Goal: Task Accomplishment & Management: Use online tool/utility

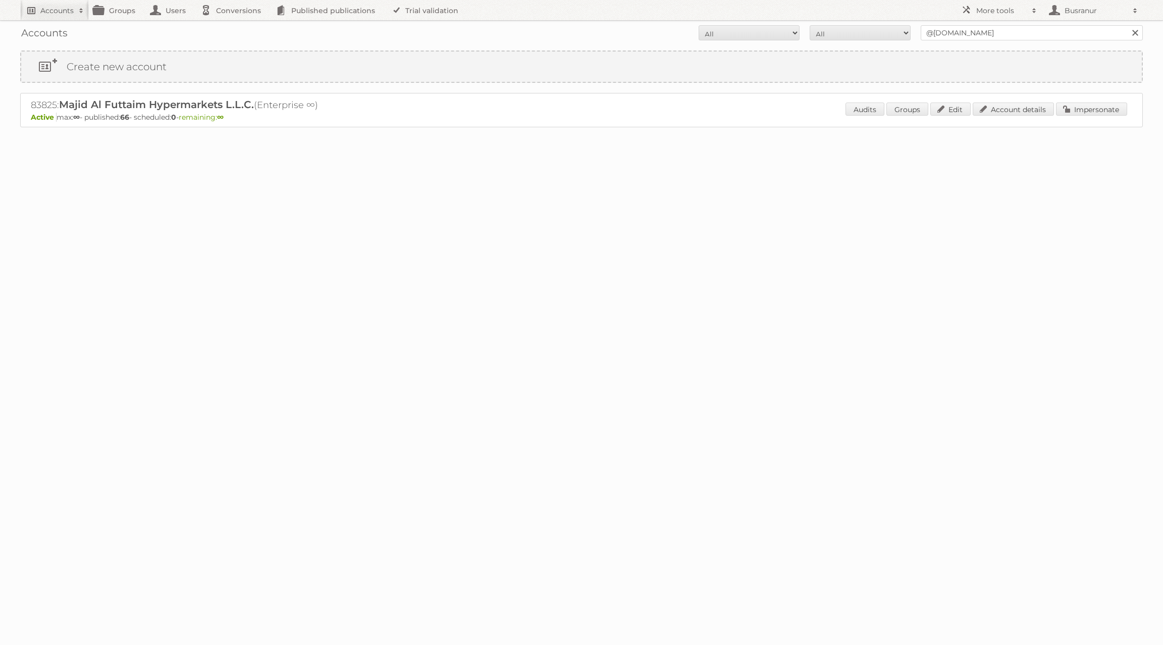
click at [35, 12] on link "Accounts" at bounding box center [54, 10] width 69 height 20
paste input"] "tobias.brosius@aldi-sued.de"
type input"] "tobias.brosius@aldi-sued.de"
click at [233, 26] on input "Search" at bounding box center [240, 33] width 15 height 15
click at [1001, 109] on link "Account details" at bounding box center [1013, 108] width 81 height 13
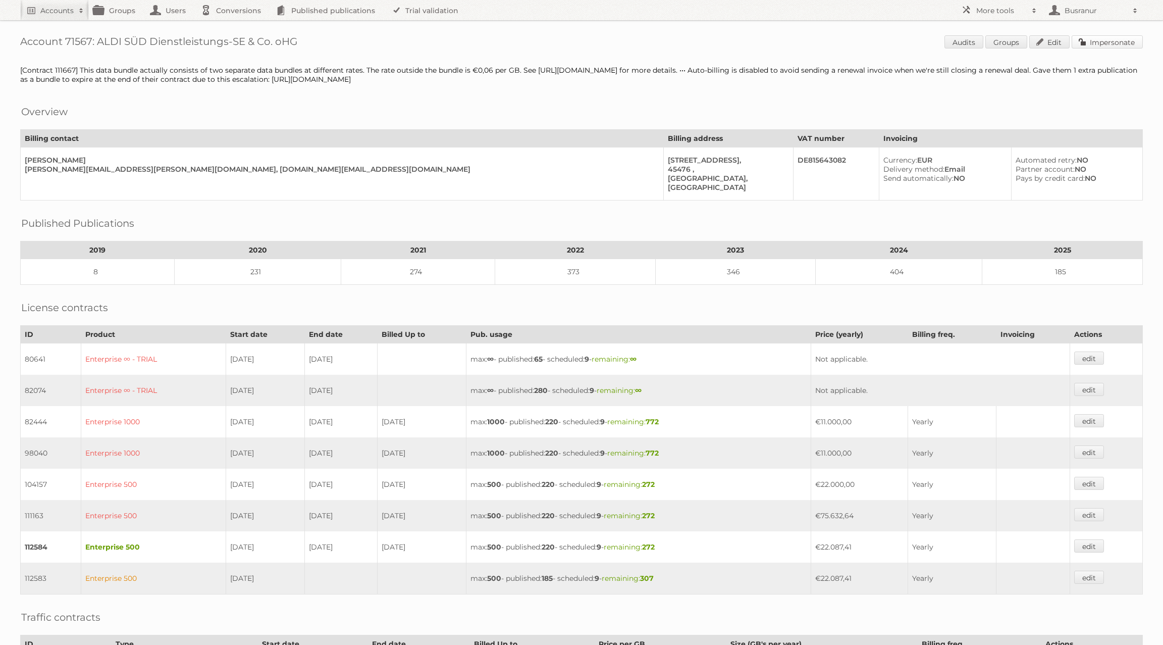
click at [1127, 37] on link "Impersonate" at bounding box center [1107, 41] width 71 height 13
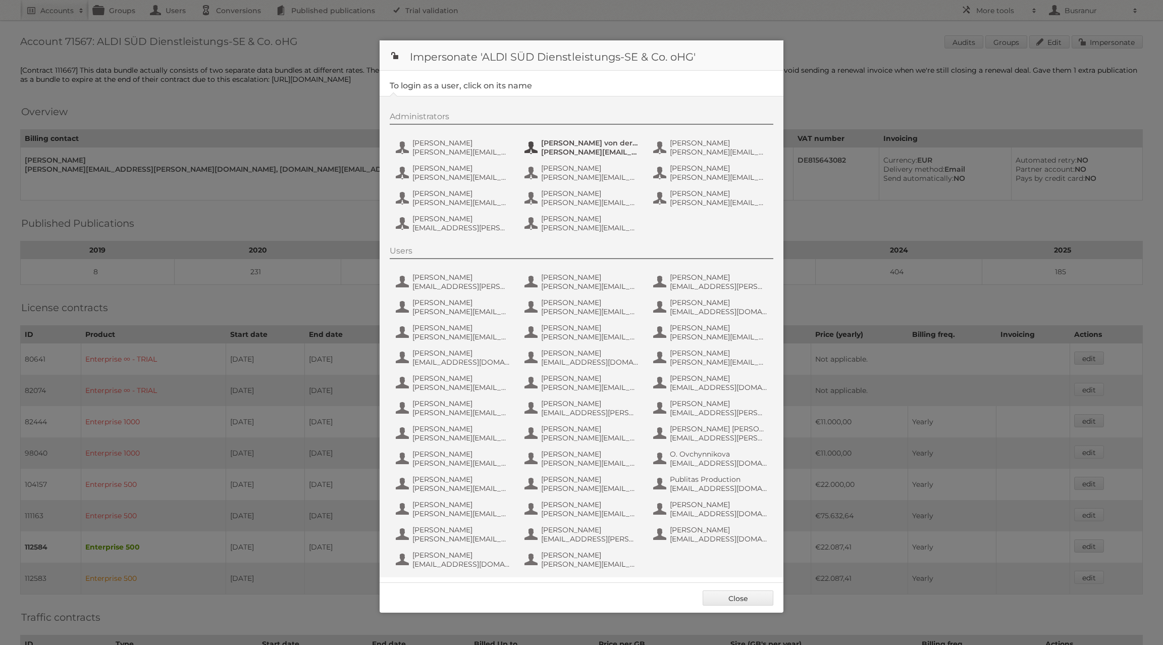
click at [556, 151] on span "andrew.vonderbeck@aldi-sued.de" at bounding box center [590, 151] width 98 height 9
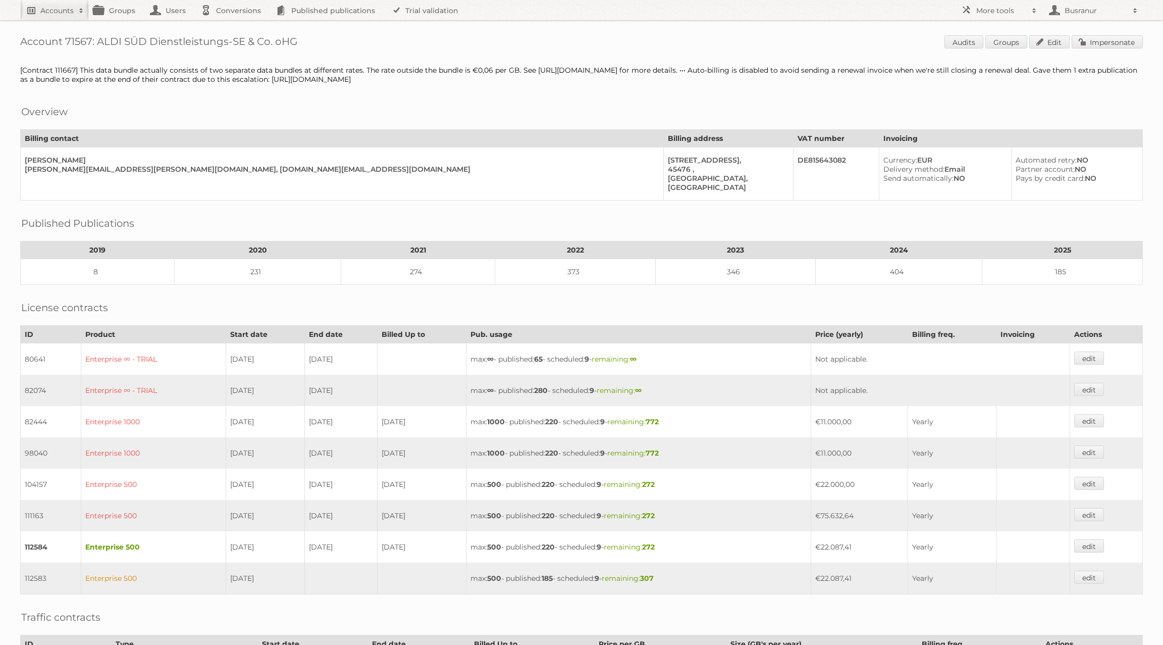
click at [37, 10] on link "Accounts" at bounding box center [54, 10] width 69 height 20
type input"] "[EMAIL_ADDRESS][DOMAIN_NAME]"
click at [233, 26] on input "Search" at bounding box center [240, 33] width 15 height 15
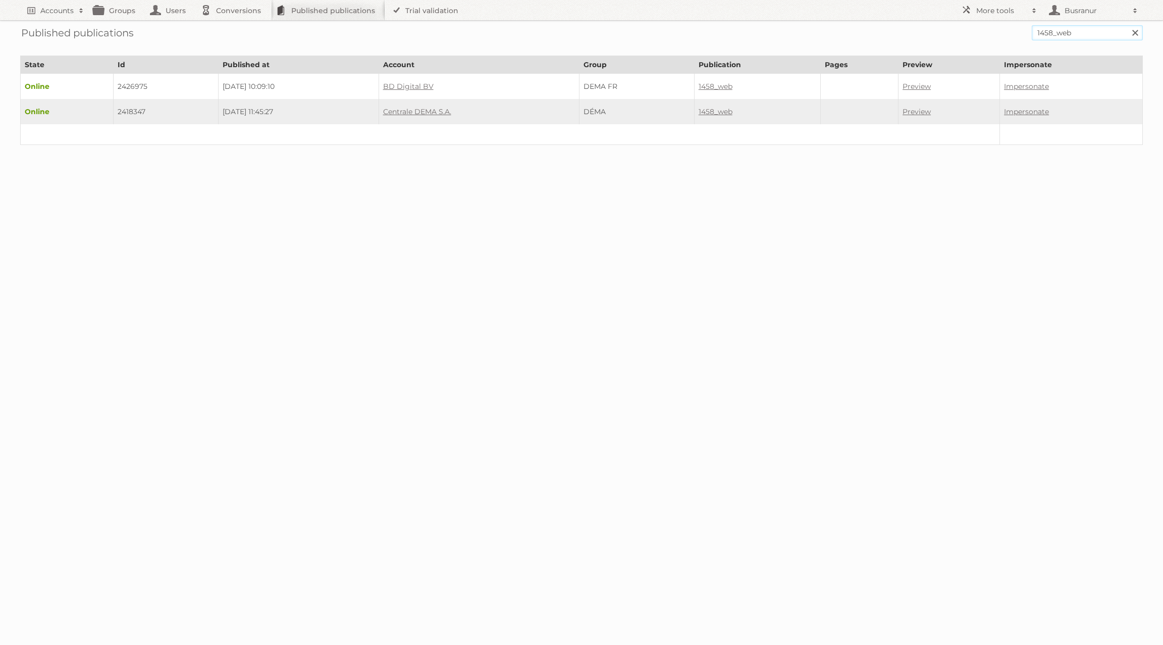
click at [872, 35] on input "1458_web" at bounding box center [1087, 32] width 111 height 15
paste input "e/xmast_test_png/"
type input "e/xmast_test_png"
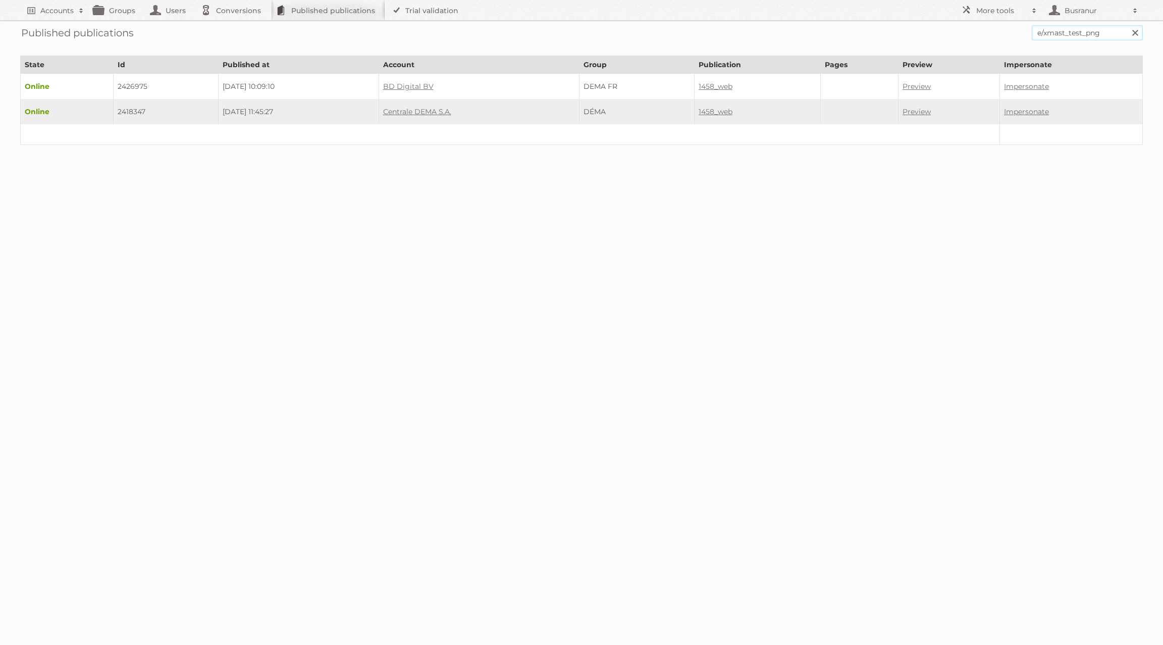
click at [872, 25] on input "Search" at bounding box center [1134, 32] width 15 height 15
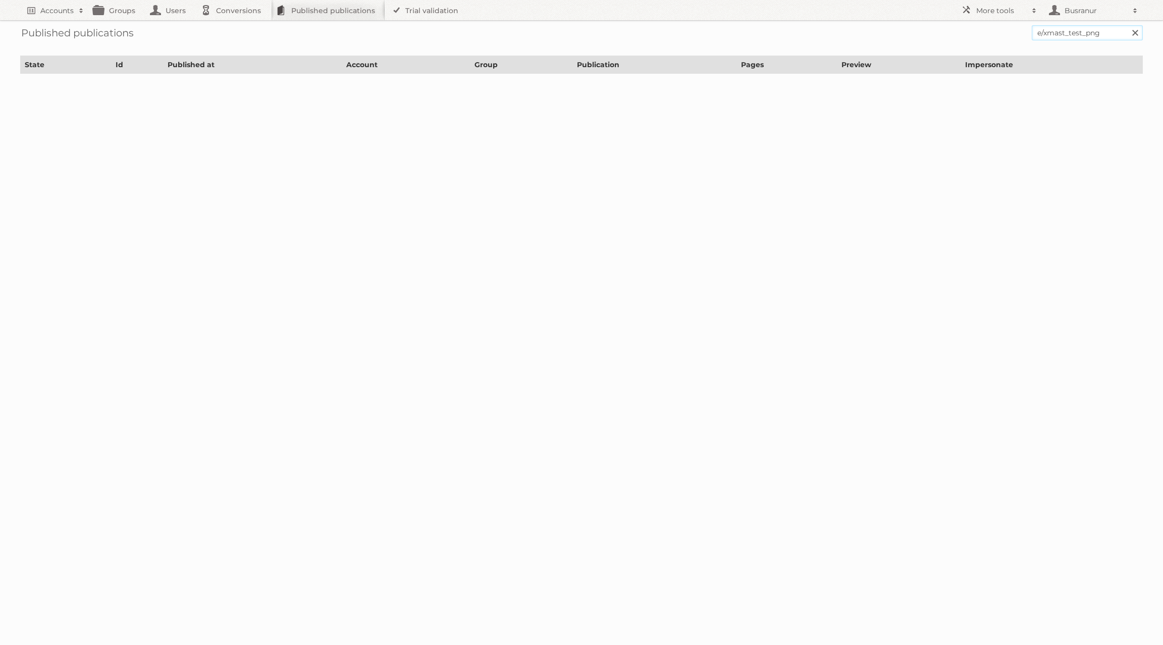
click at [1042, 31] on input "e/xmast_test_png" at bounding box center [1087, 32] width 111 height 15
type input "xmast_test_png"
click at [1127, 25] on input "Search" at bounding box center [1134, 32] width 15 height 15
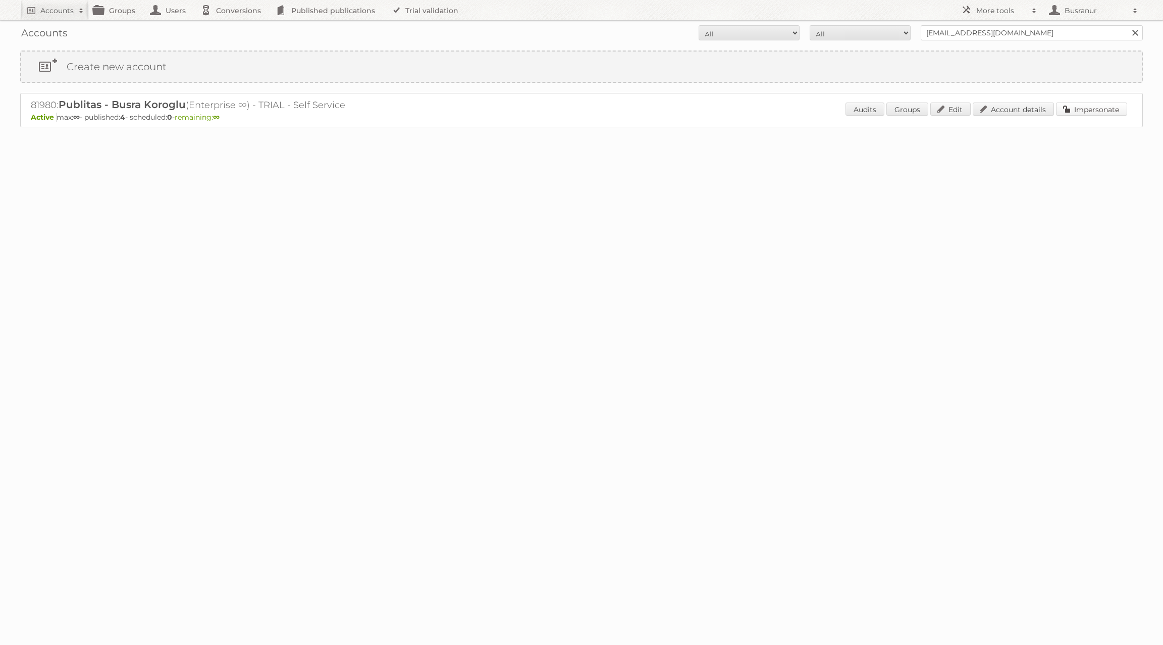
click at [1088, 103] on link "Impersonate" at bounding box center [1091, 108] width 71 height 13
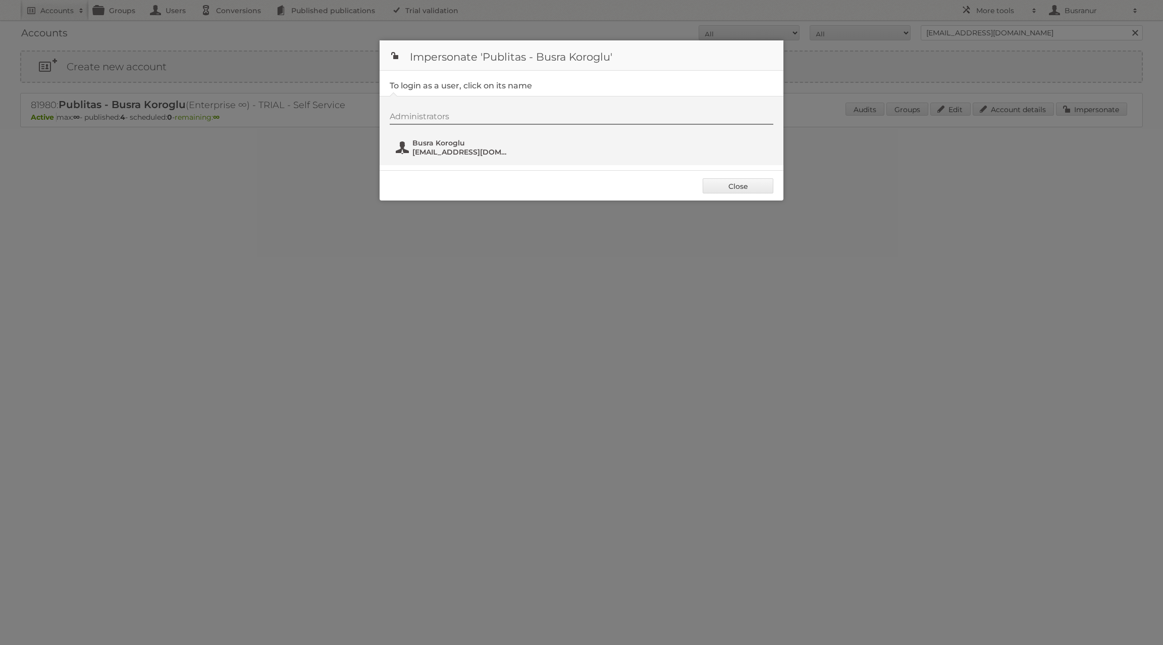
click at [443, 153] on span "[EMAIL_ADDRESS][DOMAIN_NAME]" at bounding box center [461, 151] width 98 height 9
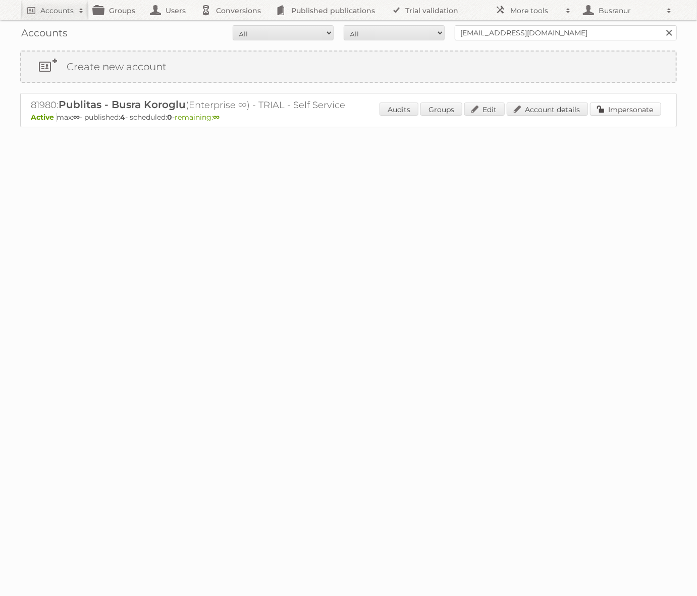
click at [631, 110] on link "Impersonate" at bounding box center [625, 108] width 71 height 13
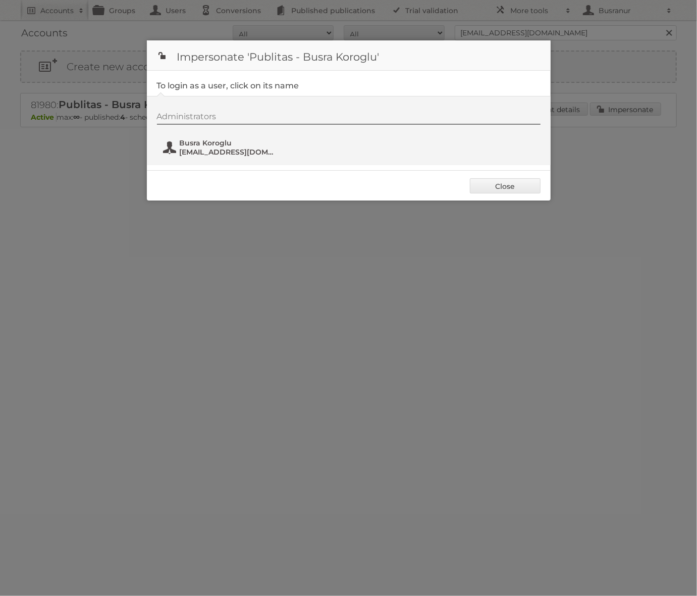
click at [229, 149] on span "[EMAIL_ADDRESS][DOMAIN_NAME]" at bounding box center [229, 151] width 98 height 9
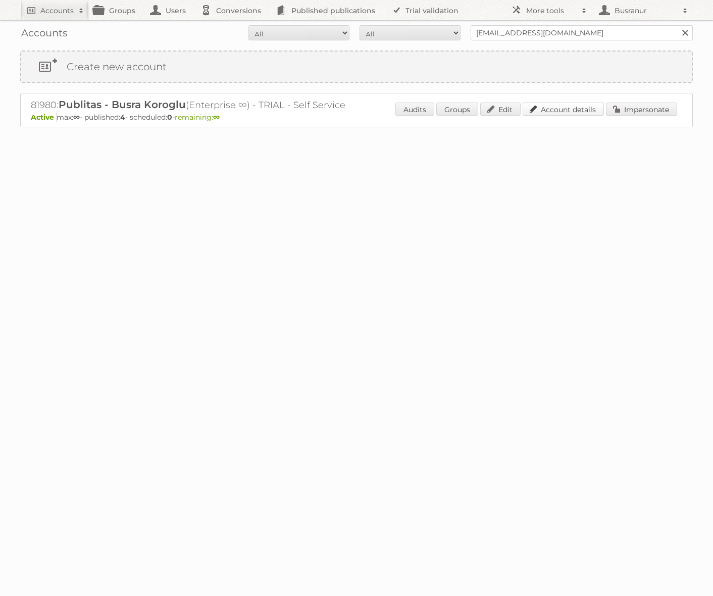
click at [582, 108] on link "Account details" at bounding box center [562, 108] width 81 height 13
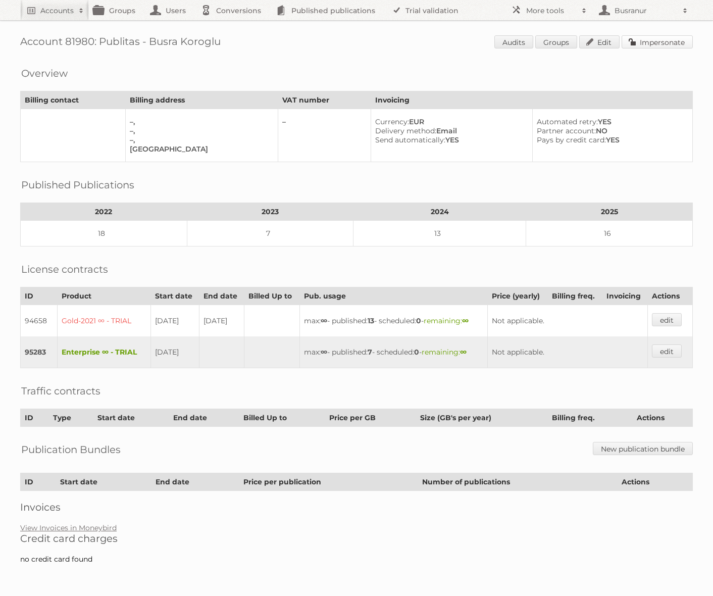
click at [669, 43] on link "Impersonate" at bounding box center [656, 41] width 71 height 13
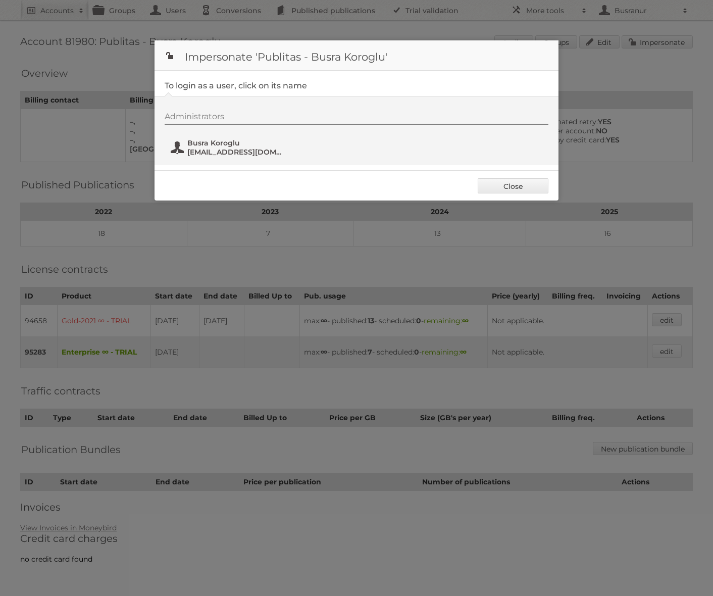
click at [228, 141] on span "Busra Koroglu" at bounding box center [236, 142] width 98 height 9
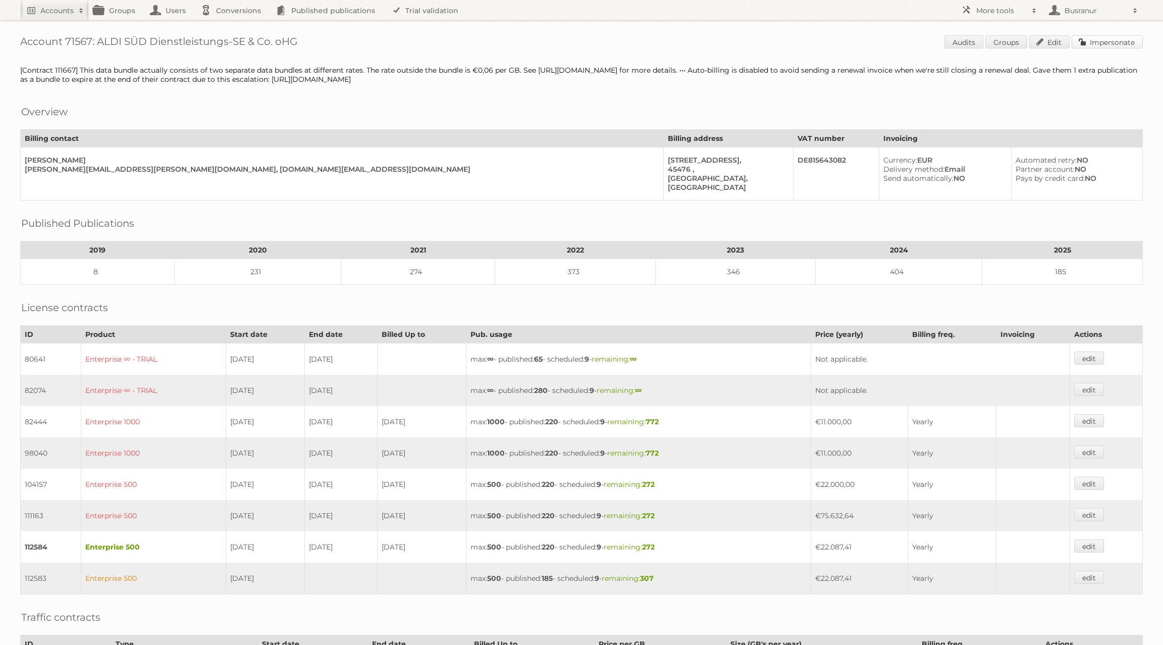
click at [1122, 42] on link "Impersonate" at bounding box center [1107, 41] width 71 height 13
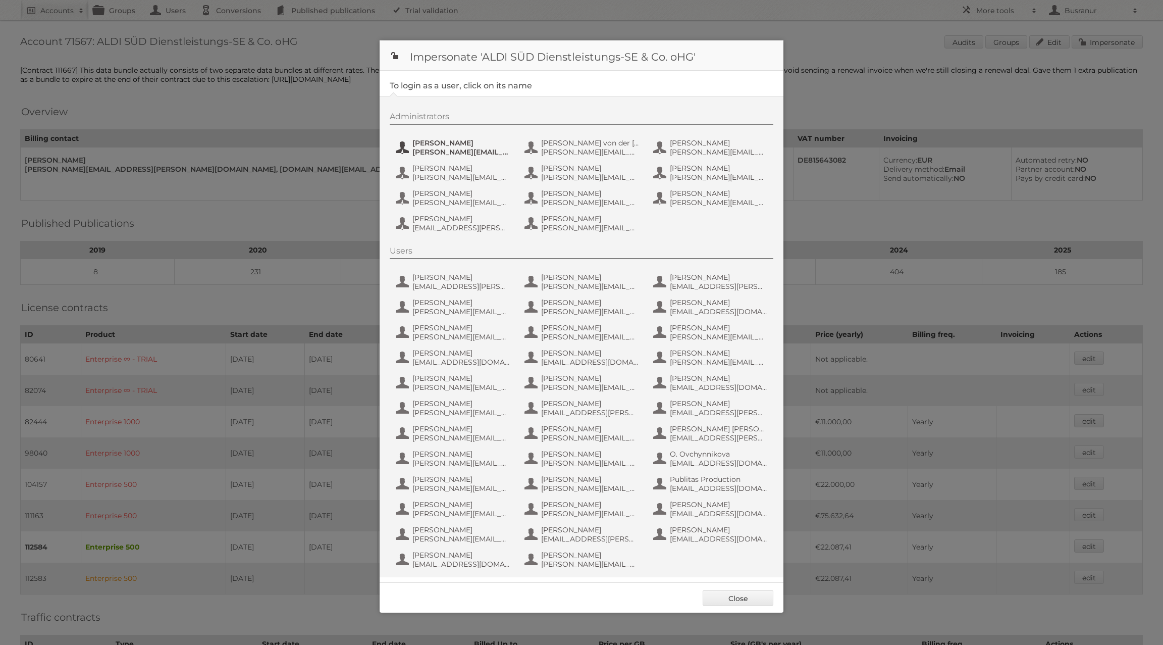
click at [479, 139] on span "[PERSON_NAME]" at bounding box center [461, 142] width 98 height 9
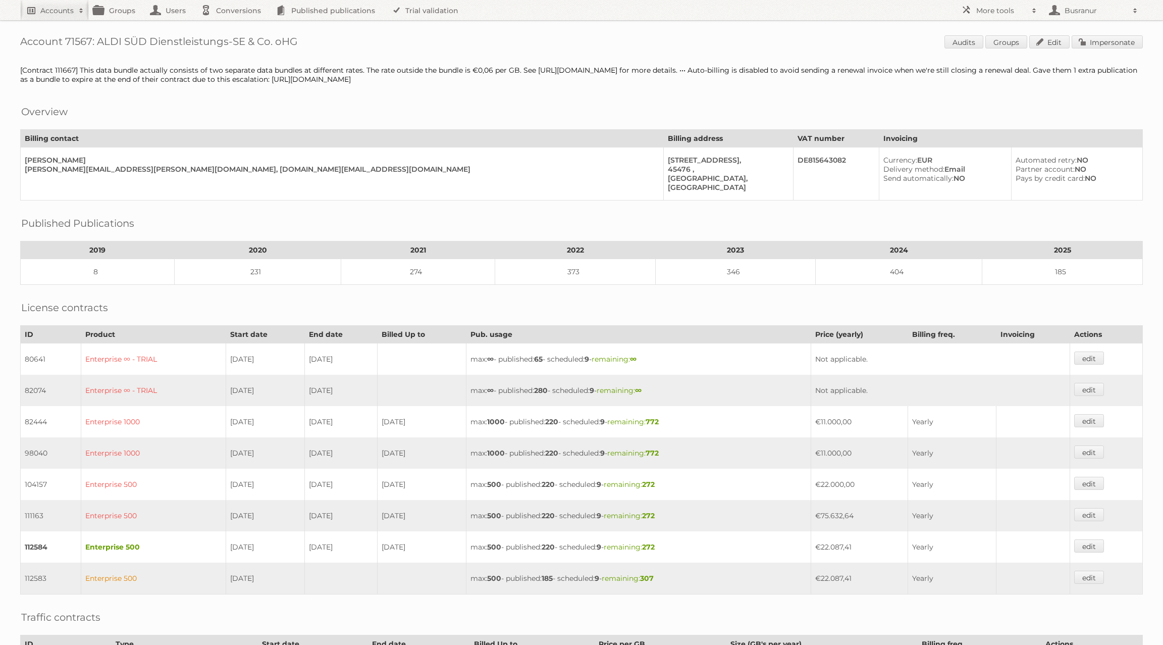
click at [43, 14] on h2 "Accounts" at bounding box center [56, 11] width 33 height 10
type input"] "busranur@publitas.com"
click at [233, 26] on input "Search" at bounding box center [240, 33] width 15 height 15
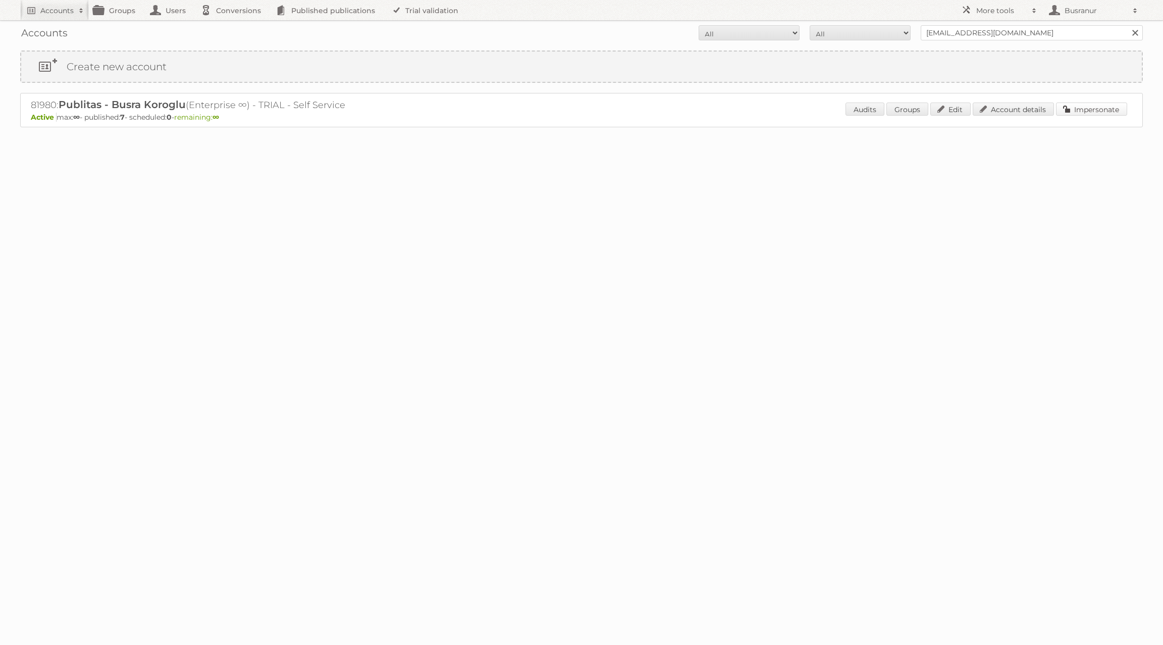
click at [1087, 111] on link "Impersonate" at bounding box center [1091, 108] width 71 height 13
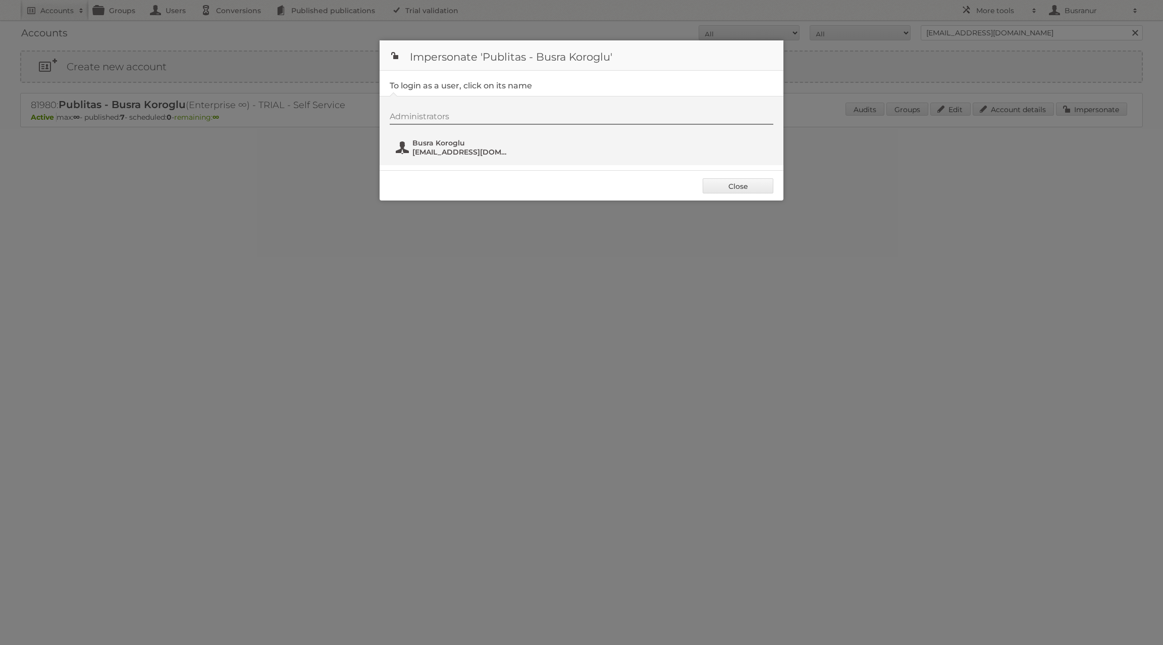
click at [451, 146] on span "Busra Koroglu" at bounding box center [461, 142] width 98 height 9
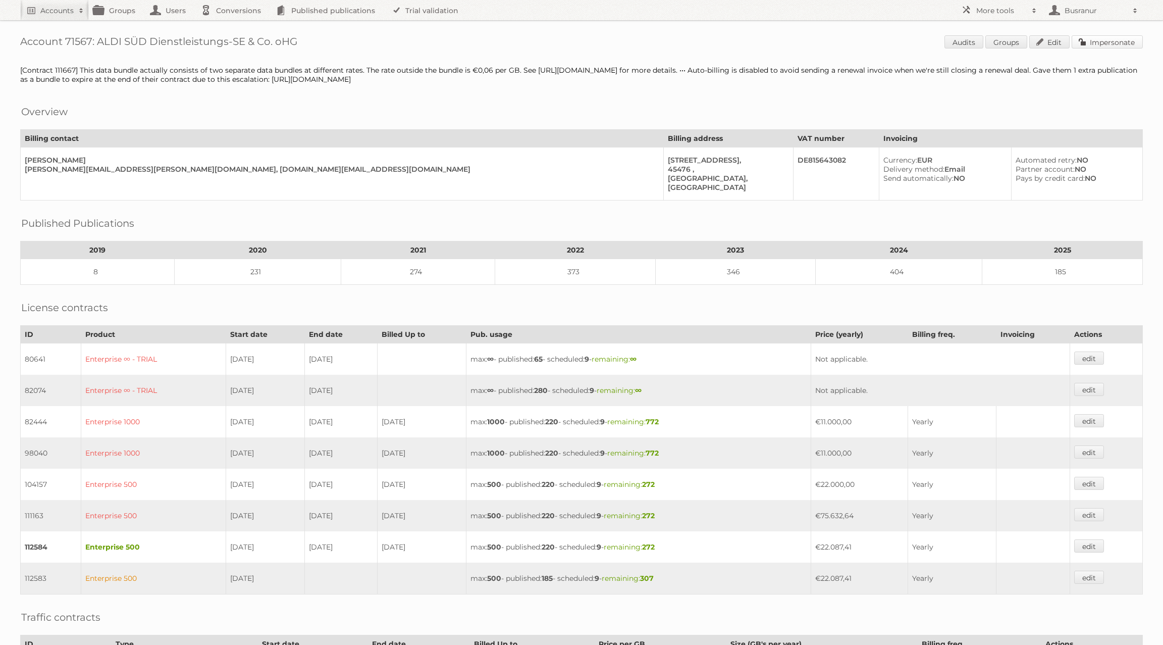
click at [1133, 43] on link "Impersonate" at bounding box center [1107, 41] width 71 height 13
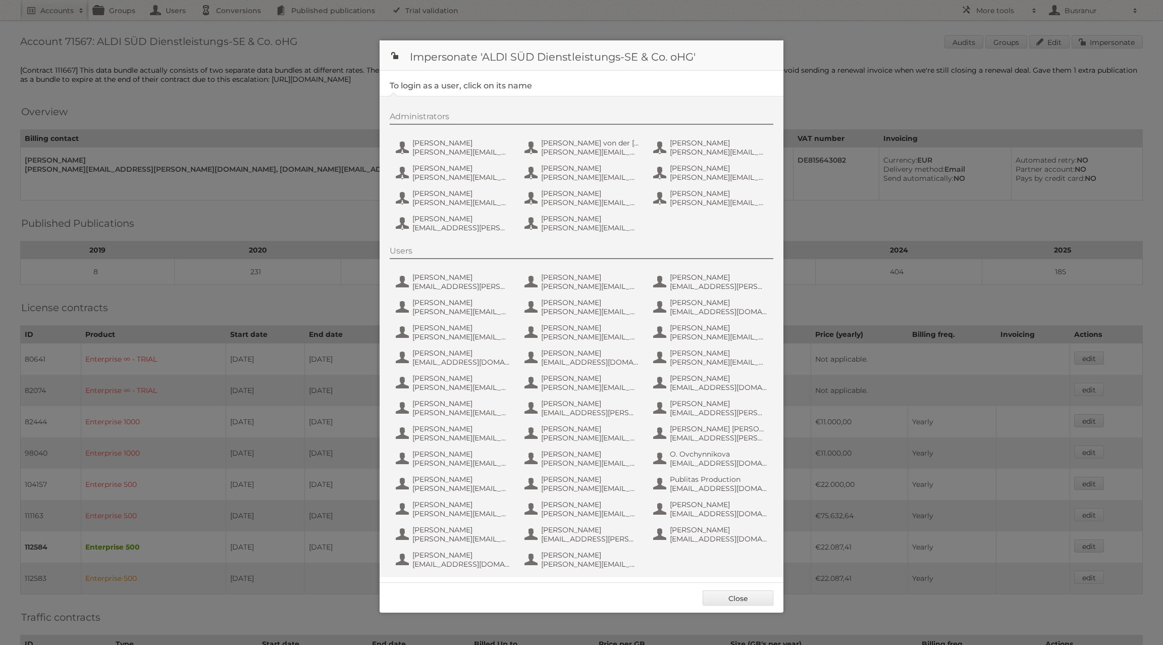
click at [441, 159] on div "Administrators Anastasia Kaiser a.kaiser@s-v.de Andrew von der Beck andrew.vond…" at bounding box center [587, 174] width 394 height 124
click at [436, 151] on span "a.kaiser@s-v.de" at bounding box center [461, 151] width 98 height 9
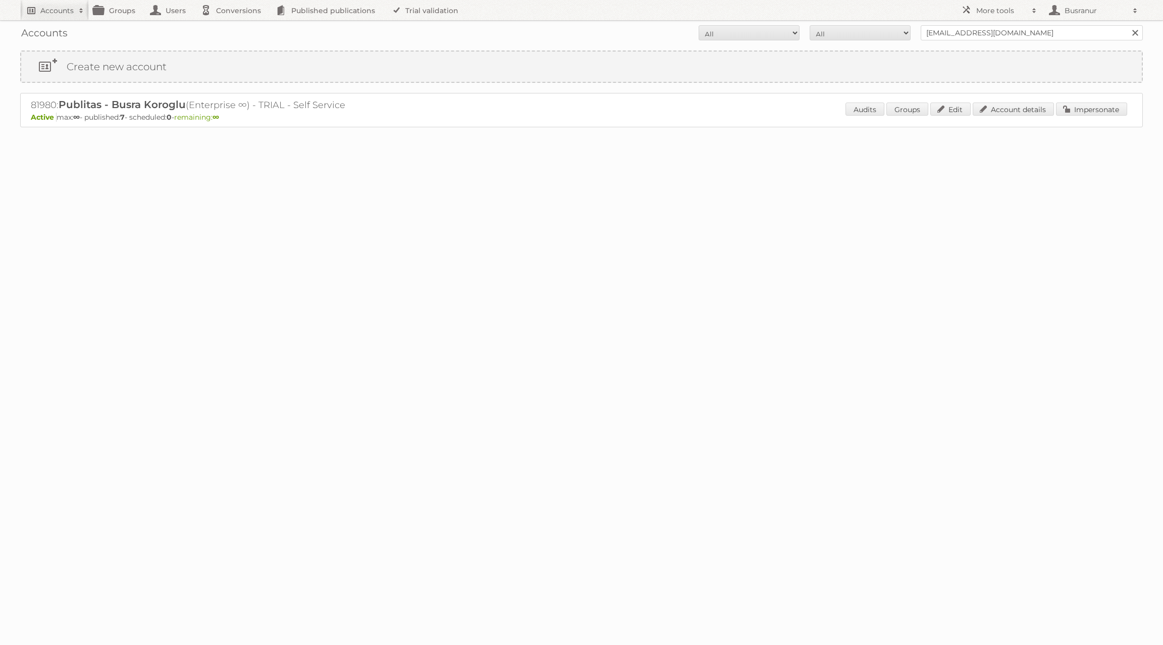
click at [56, 13] on h2 "Accounts" at bounding box center [56, 11] width 33 height 10
type input"] "[EMAIL_ADDRESS][DOMAIN_NAME]"
click at [233, 26] on input "Search" at bounding box center [240, 33] width 15 height 15
click at [1100, 99] on div "81980: Publitas - Busra Koroglu (Enterprise ∞) - TRIAL - Self Service Active ma…" at bounding box center [581, 110] width 1123 height 34
click at [1090, 111] on link "Impersonate" at bounding box center [1091, 108] width 71 height 13
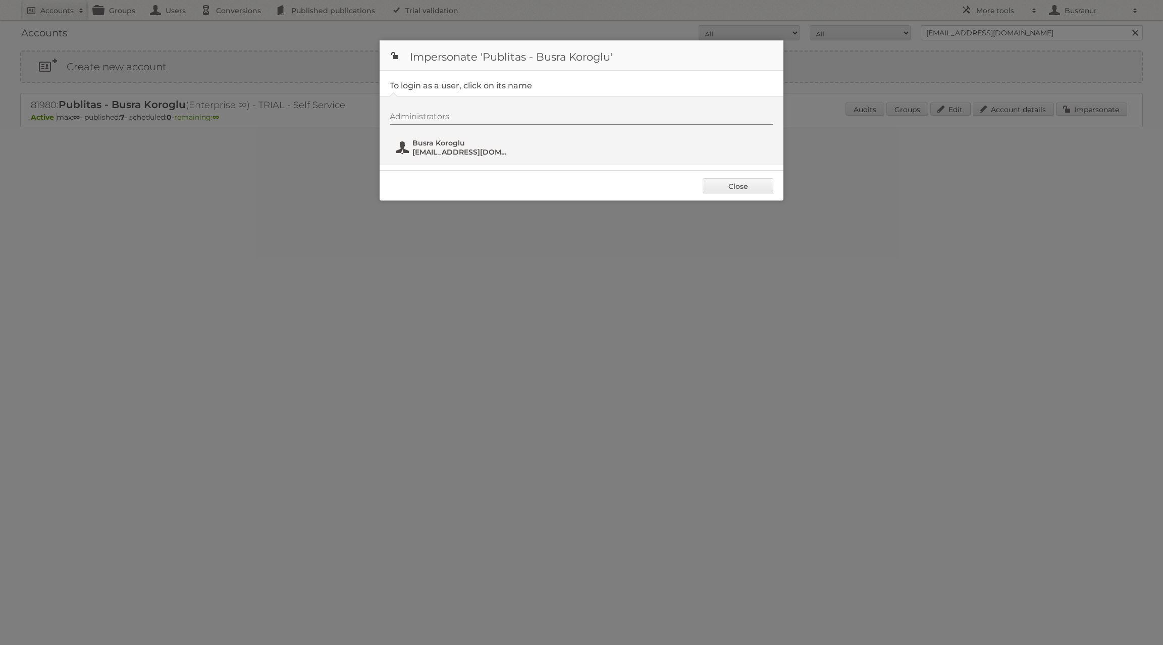
click at [437, 149] on span "[EMAIL_ADDRESS][DOMAIN_NAME]" at bounding box center [461, 151] width 98 height 9
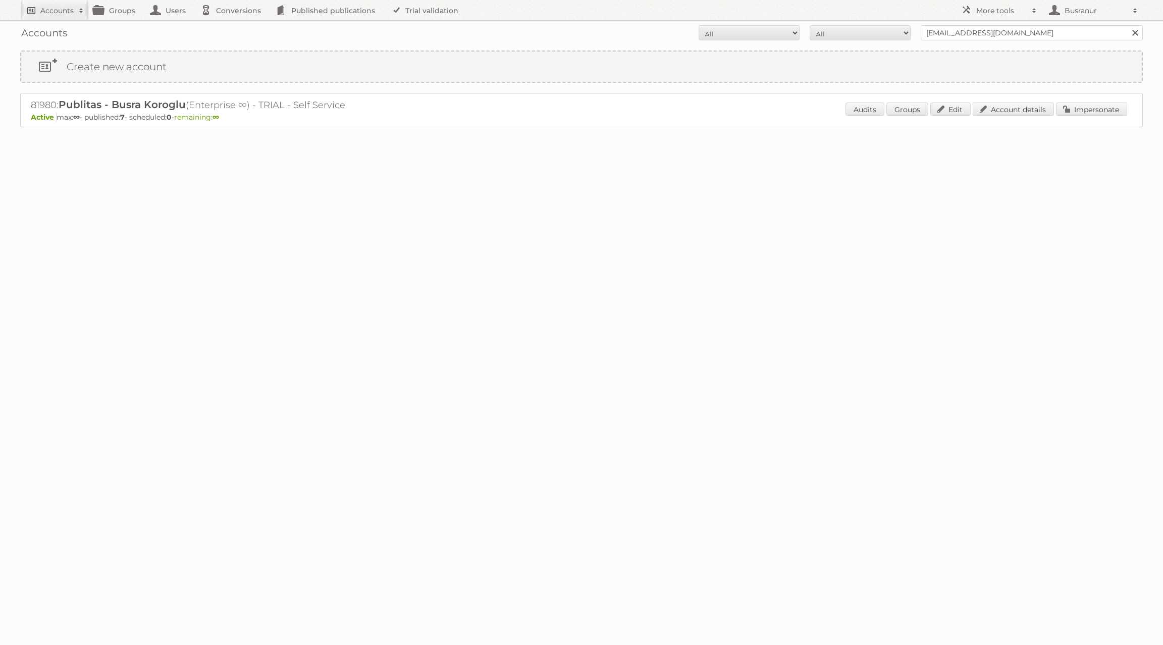
click at [55, 15] on h2 "Accounts" at bounding box center [56, 11] width 33 height 10
paste input"] "Aldi SÜD"
type input"] "Aldi SÜD"
click at [233, 26] on input "Search" at bounding box center [240, 33] width 15 height 15
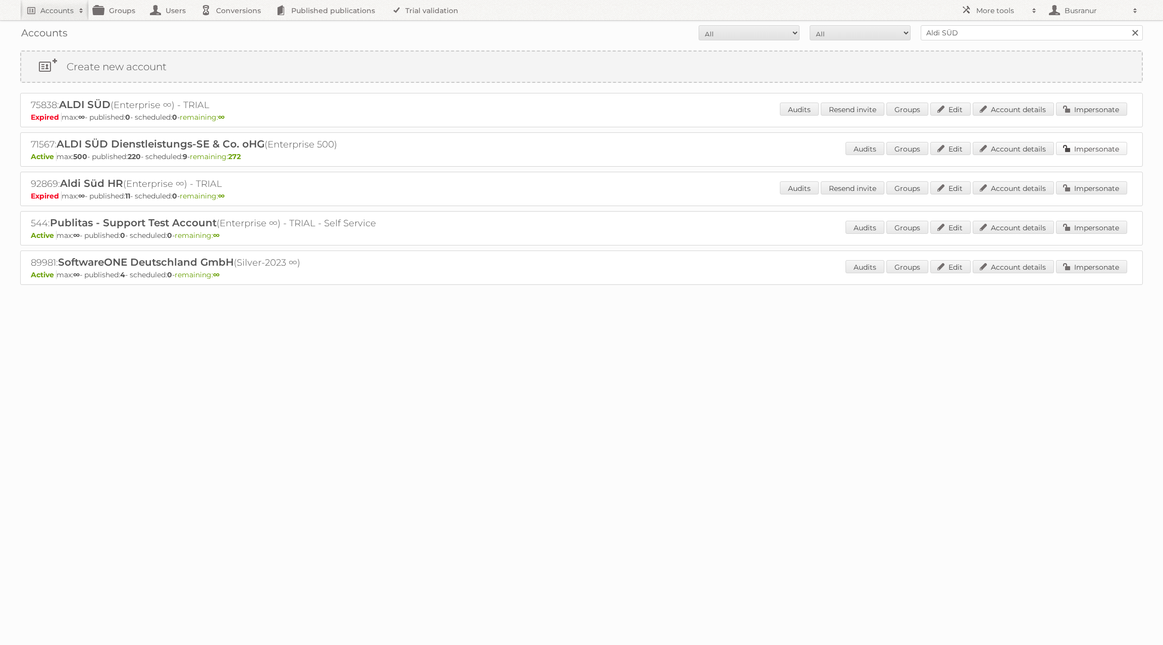
click at [1092, 149] on link "Impersonate" at bounding box center [1091, 148] width 71 height 13
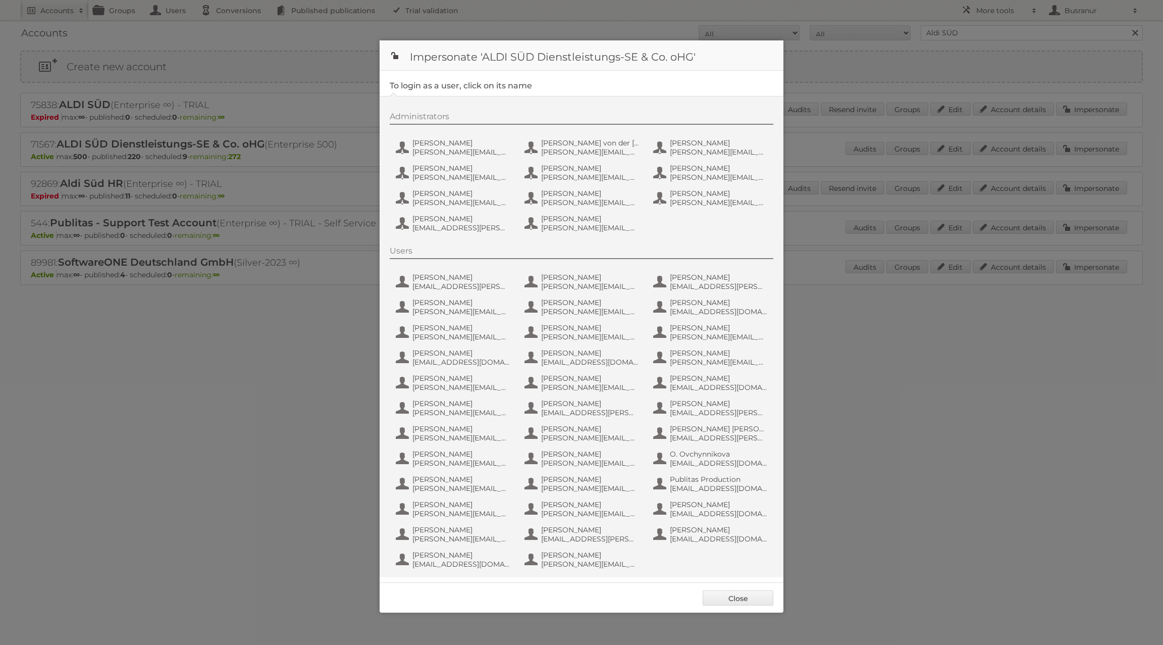
click at [434, 159] on div "Administrators Anastasia Kaiser a.kaiser@s-v.de Andrew von der Beck andrew.vond…" at bounding box center [587, 174] width 394 height 124
click at [435, 153] on span "a.kaiser@s-v.de" at bounding box center [461, 151] width 98 height 9
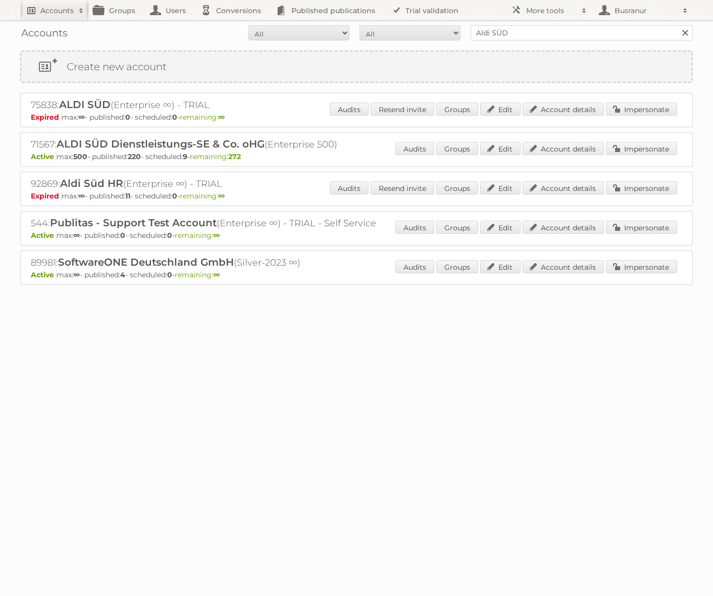
click at [54, 11] on h2 "Accounts" at bounding box center [56, 11] width 33 height 10
type input"] "busranur@publitas.com"
click at [233, 26] on input "Search" at bounding box center [240, 33] width 15 height 15
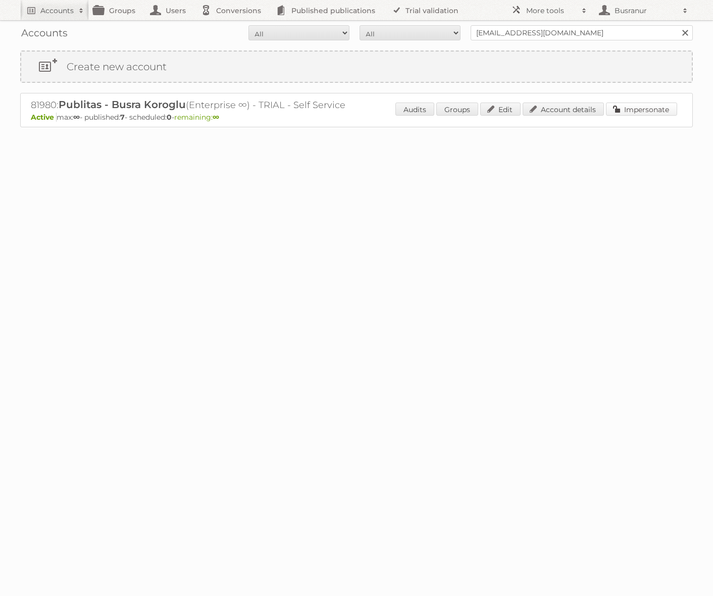
click at [633, 110] on link "Impersonate" at bounding box center [641, 108] width 71 height 13
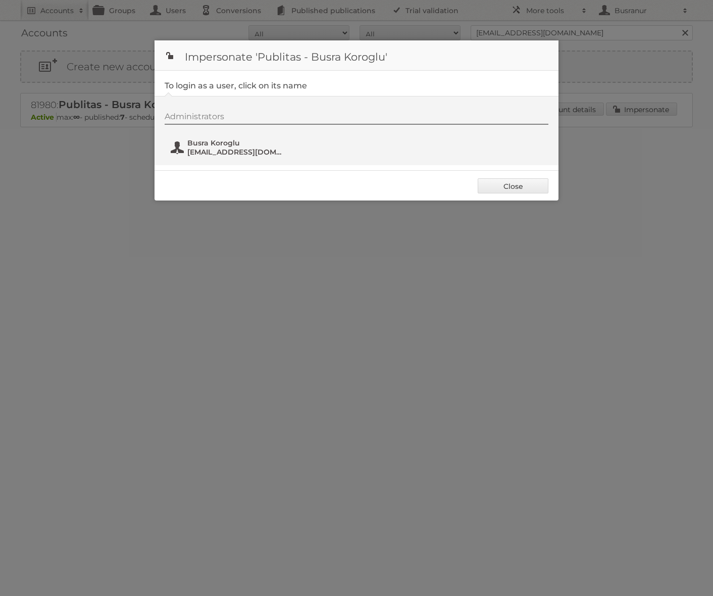
click at [218, 138] on button "Busra Koroglu [EMAIL_ADDRESS][DOMAIN_NAME]" at bounding box center [229, 147] width 119 height 20
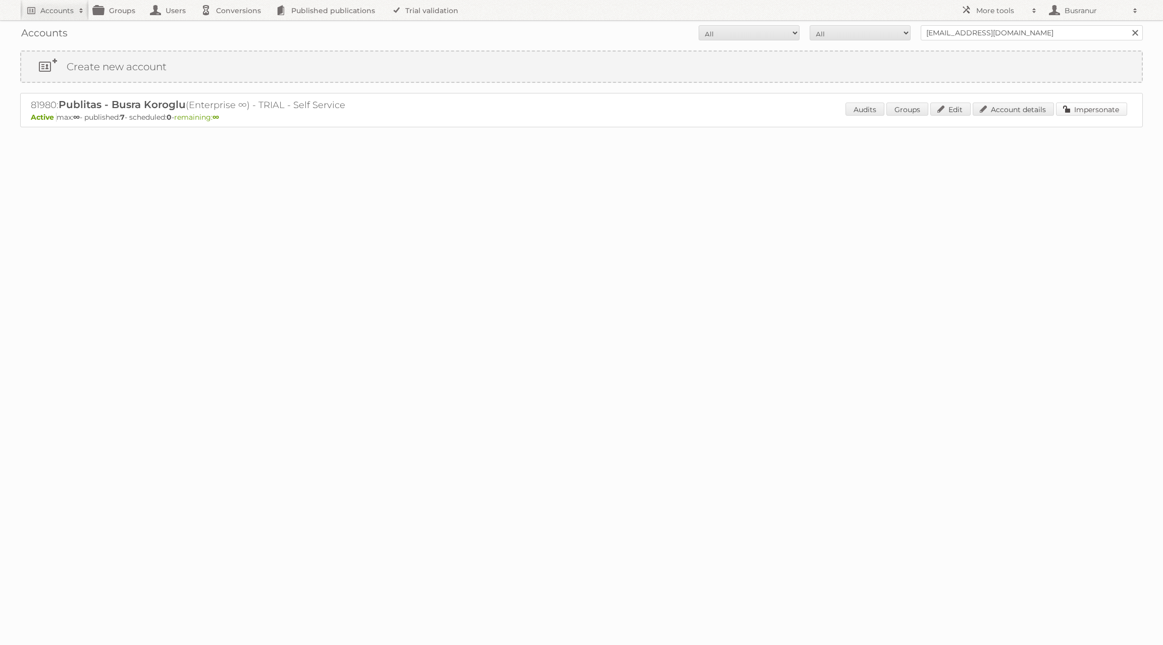
click at [712, 113] on link "Impersonate" at bounding box center [1091, 108] width 71 height 13
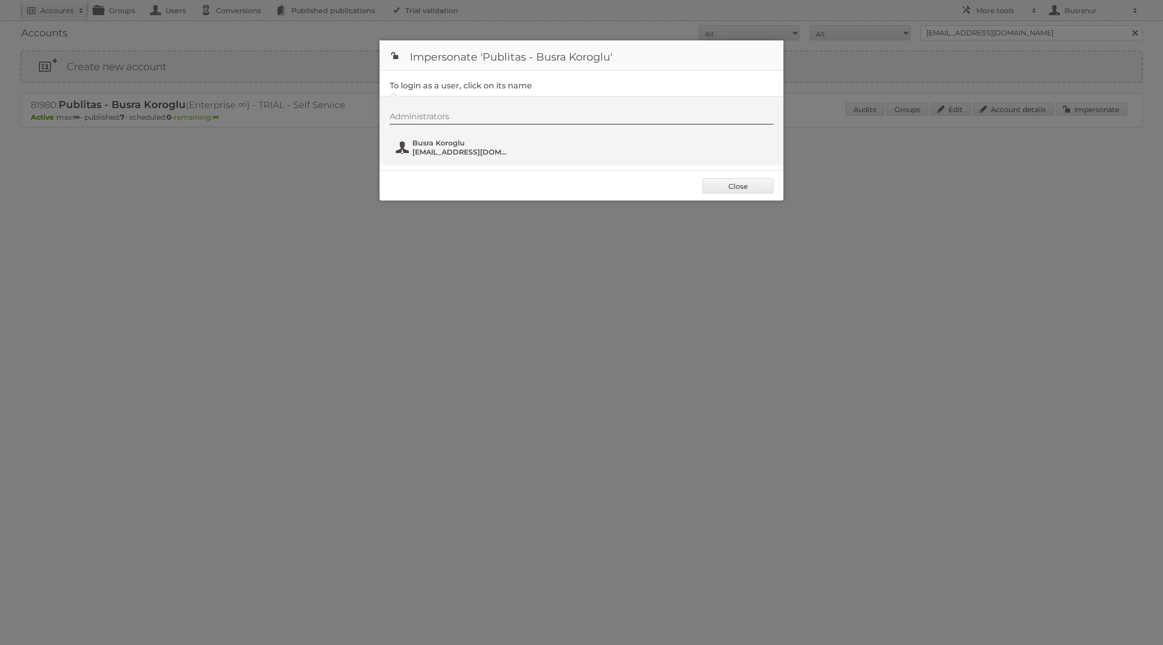
click at [441, 146] on span "Busra Koroglu" at bounding box center [461, 142] width 98 height 9
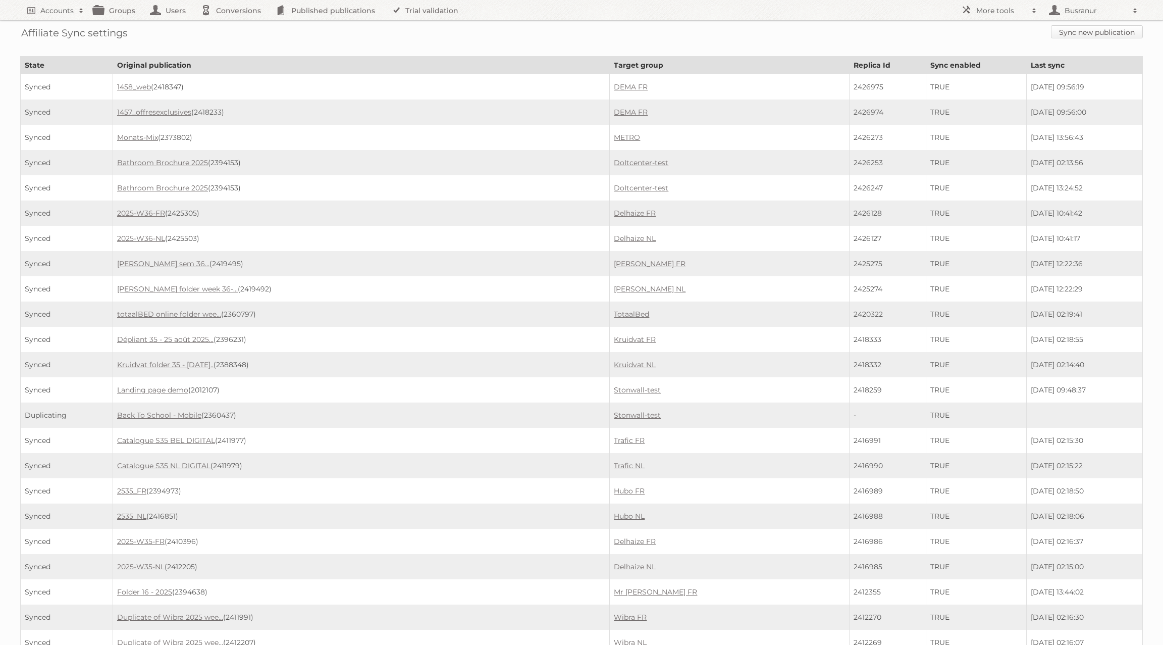
click at [1085, 33] on link "Sync new publication" at bounding box center [1097, 31] width 92 height 13
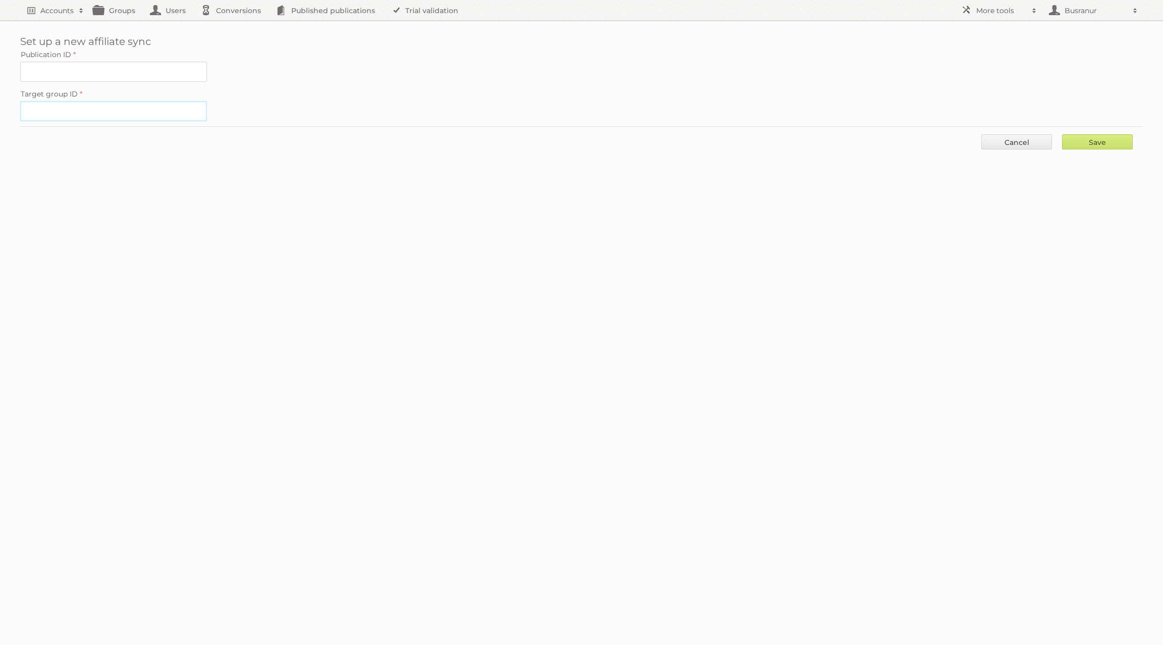
click at [103, 105] on input "Target group ID" at bounding box center [113, 111] width 187 height 20
paste input "98618"
type input "98618"
click at [89, 70] on input "Publication ID" at bounding box center [113, 72] width 187 height 20
paste input "2426933"
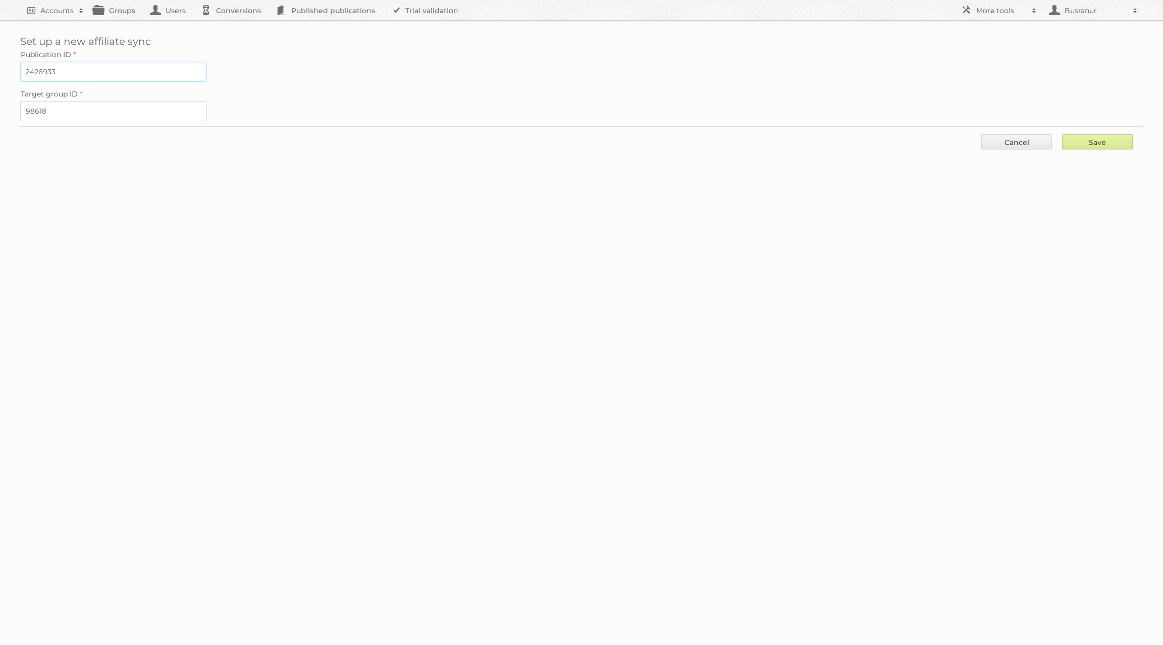
type input "2426933"
drag, startPoint x: 1105, startPoint y: 138, endPoint x: 997, endPoint y: 111, distance: 111.4
click at [1105, 138] on input "Save" at bounding box center [1097, 141] width 71 height 15
type input "..."
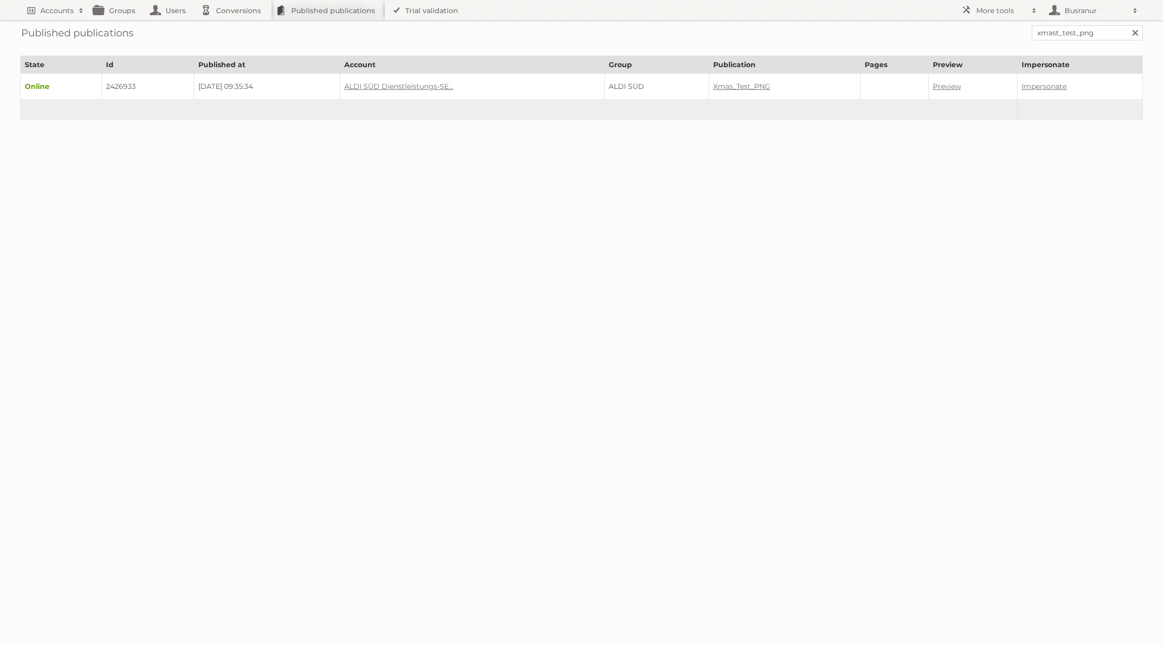
click at [115, 84] on td "2426933" at bounding box center [147, 87] width 92 height 26
copy td "2426933"
